Goal: Check status: Check status

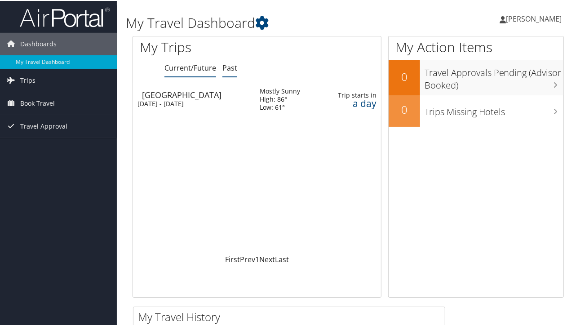
click at [232, 67] on link "Past" at bounding box center [229, 67] width 15 height 10
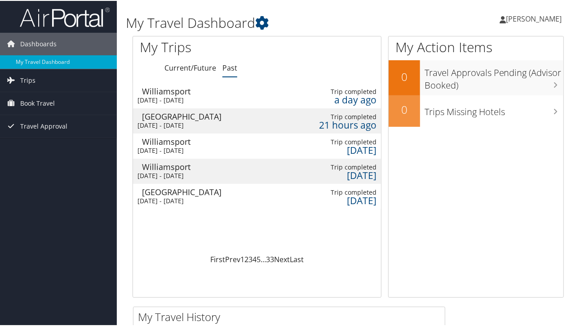
click at [351, 97] on div "a day ago" at bounding box center [344, 99] width 66 height 8
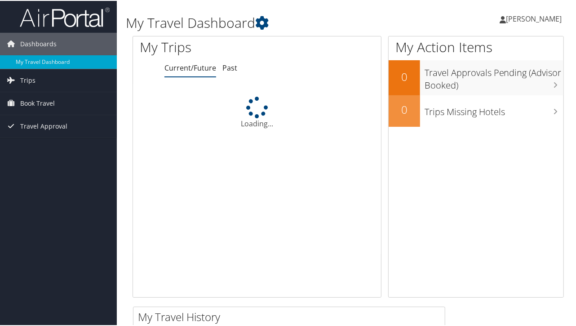
click at [191, 90] on div "Loading..." at bounding box center [257, 167] width 248 height 171
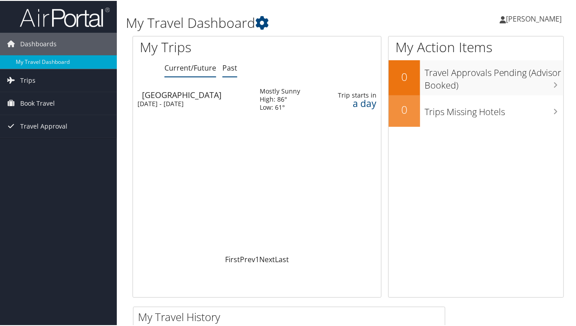
click at [232, 66] on link "Past" at bounding box center [229, 67] width 15 height 10
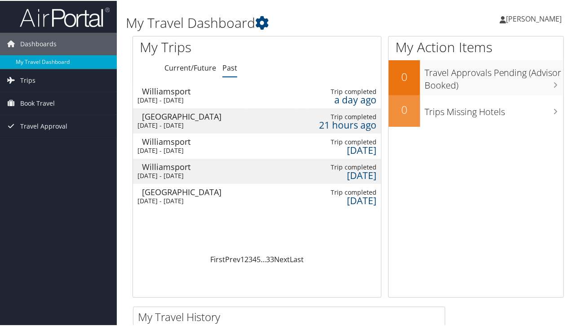
click at [209, 121] on div "Mon 29 Sep 2025 - Fri 3 Oct 2025" at bounding box center [190, 124] width 104 height 8
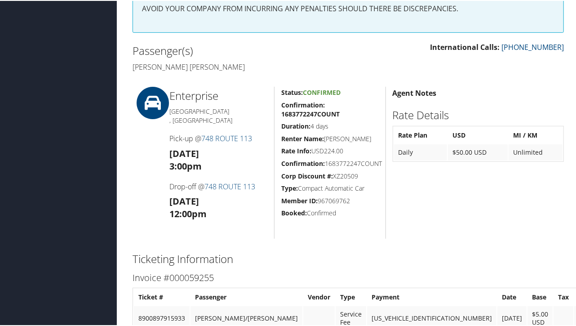
scroll to position [196, 0]
